Goal: Navigation & Orientation: Find specific page/section

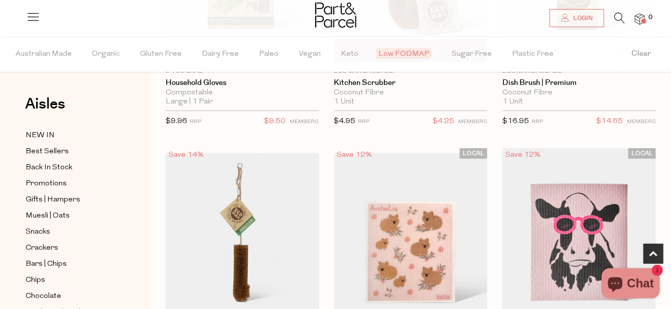
scroll to position [301, 0]
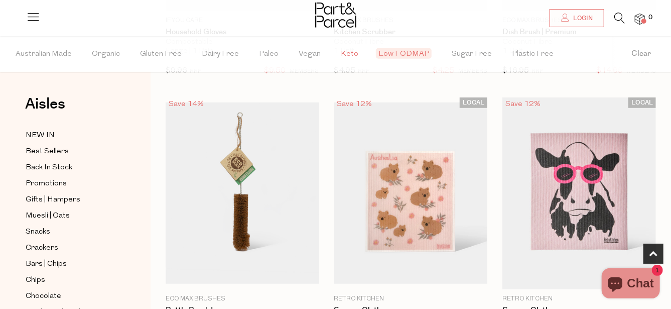
click at [342, 50] on span "Keto" at bounding box center [350, 54] width 18 height 35
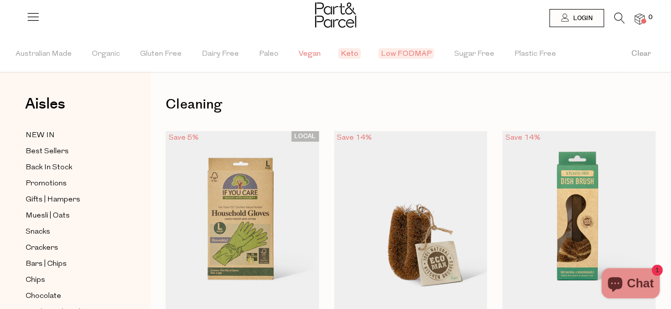
click at [306, 52] on span "Vegan" at bounding box center [310, 54] width 22 height 35
click at [45, 51] on span "Australian Made" at bounding box center [44, 54] width 56 height 35
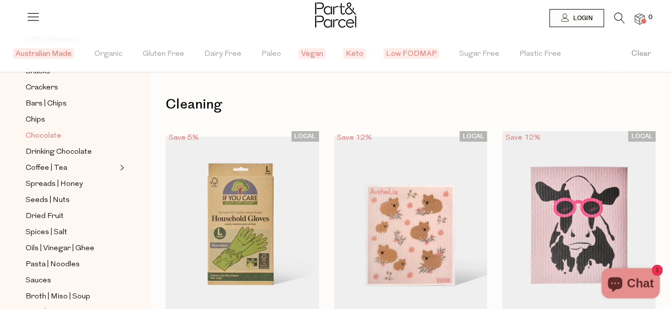
scroll to position [151, 0]
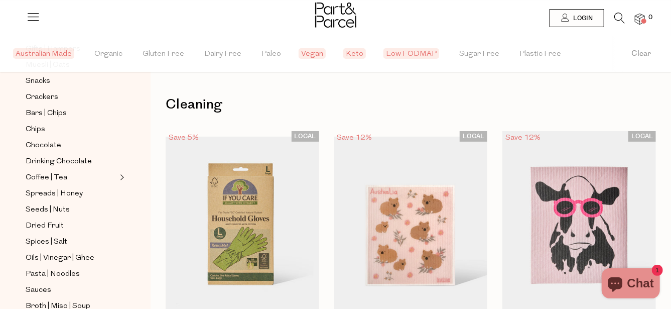
click at [394, 53] on span "Low FODMAP" at bounding box center [412, 53] width 56 height 11
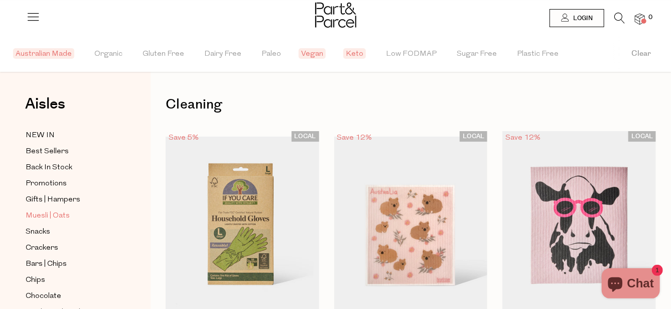
click at [56, 212] on span "Muesli | Oats" at bounding box center [48, 216] width 44 height 12
